Goal: Transaction & Acquisition: Download file/media

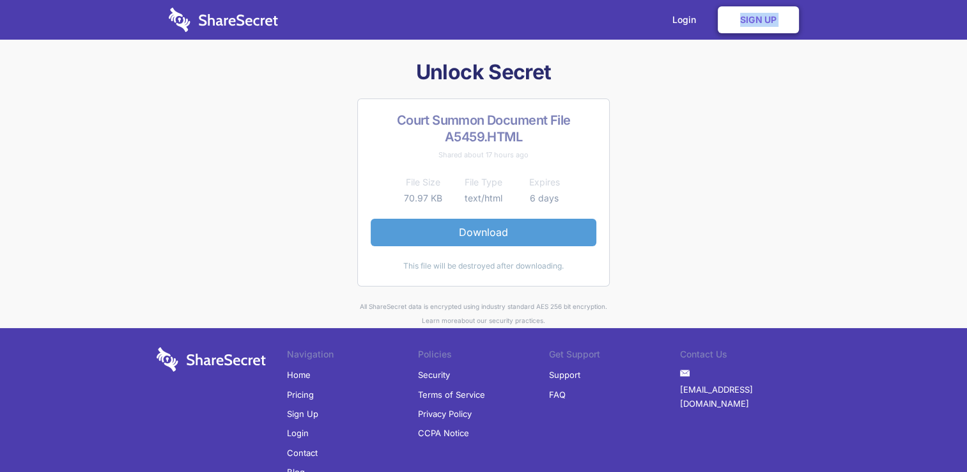
drag, startPoint x: 0, startPoint y: 0, endPoint x: 493, endPoint y: 231, distance: 544.6
click at [493, 231] on link "Download" at bounding box center [484, 232] width 226 height 27
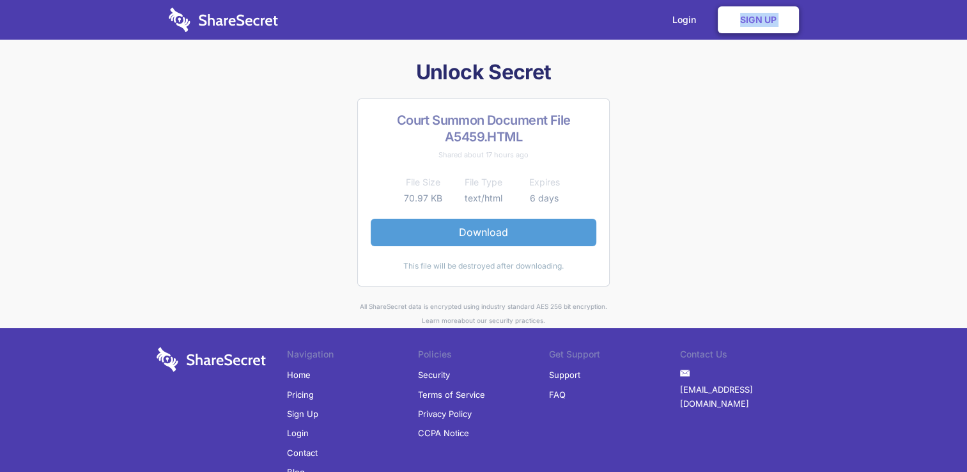
click at [493, 231] on link "Download" at bounding box center [484, 232] width 226 height 27
